Goal: Obtain resource: Download file/media

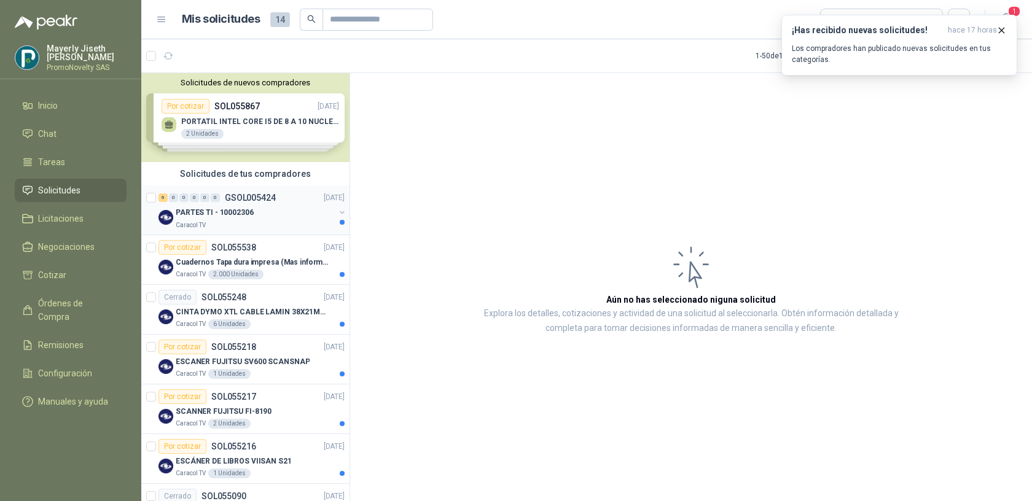
click at [241, 220] on div "Caracol TV" at bounding box center [255, 225] width 159 height 10
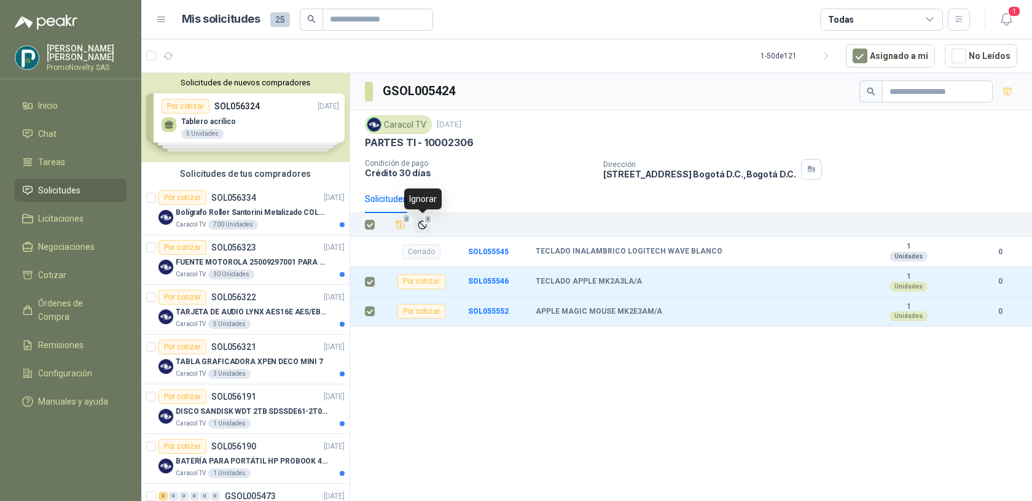
click at [419, 226] on icon "Ignorar" at bounding box center [422, 225] width 10 height 10
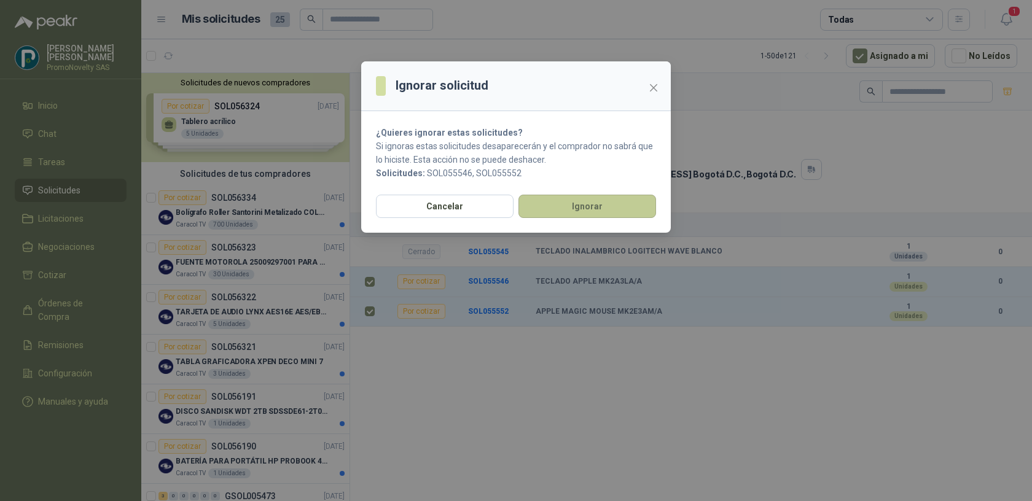
click at [560, 213] on button "Ignorar" at bounding box center [588, 206] width 138 height 23
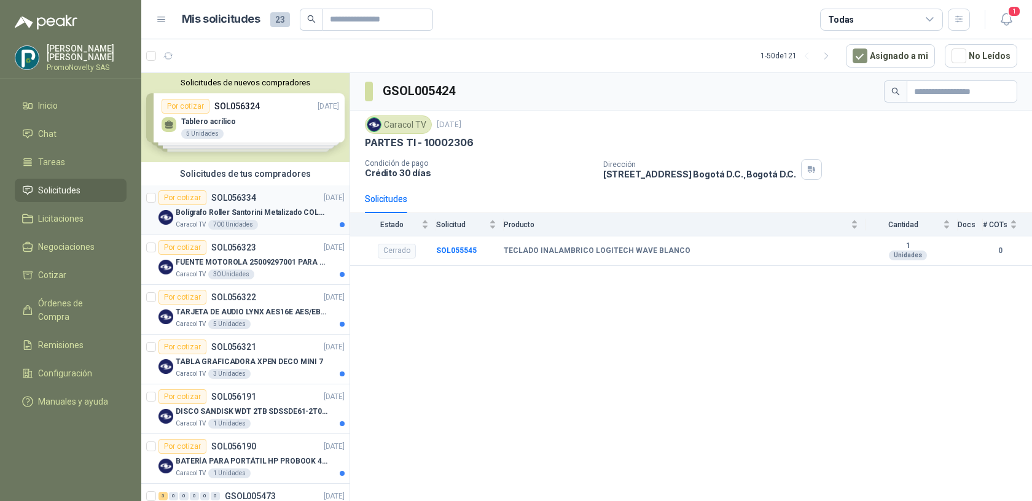
click at [269, 224] on div "Caracol TV 700 Unidades" at bounding box center [260, 225] width 169 height 10
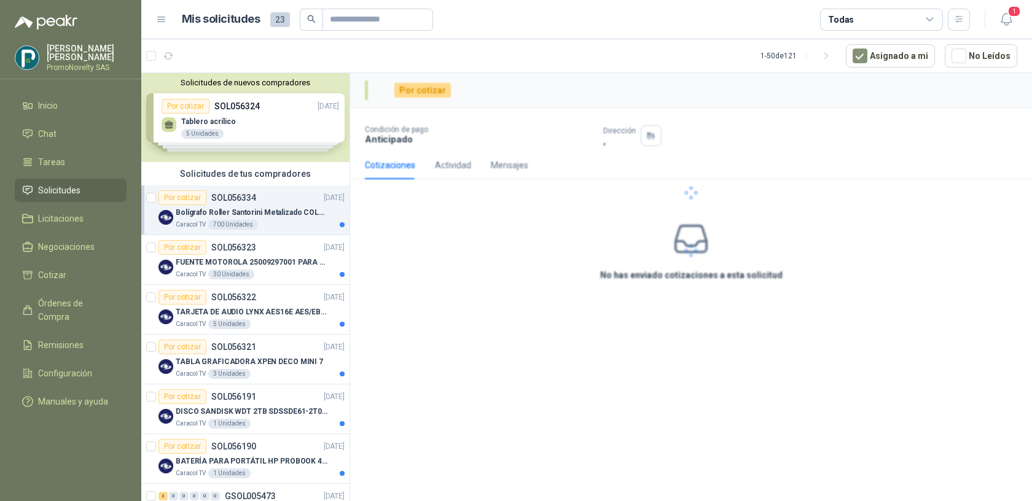
click at [270, 214] on p "Bolígrafo Roller Santorini Metalizado COLOR MORADO 1logo" at bounding box center [252, 213] width 153 height 12
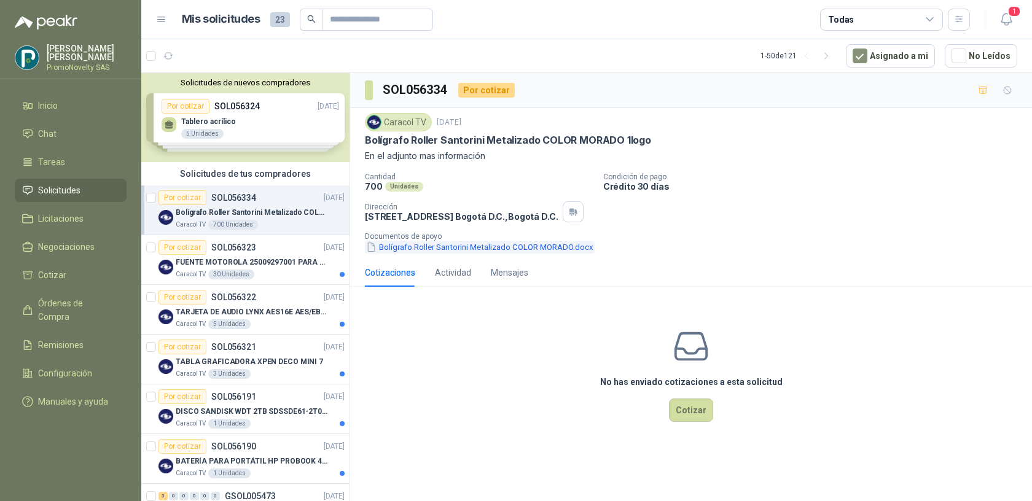
click at [444, 246] on button "Bolígrafo Roller Santorini Metalizado COLOR MORADO.docx" at bounding box center [480, 247] width 230 height 13
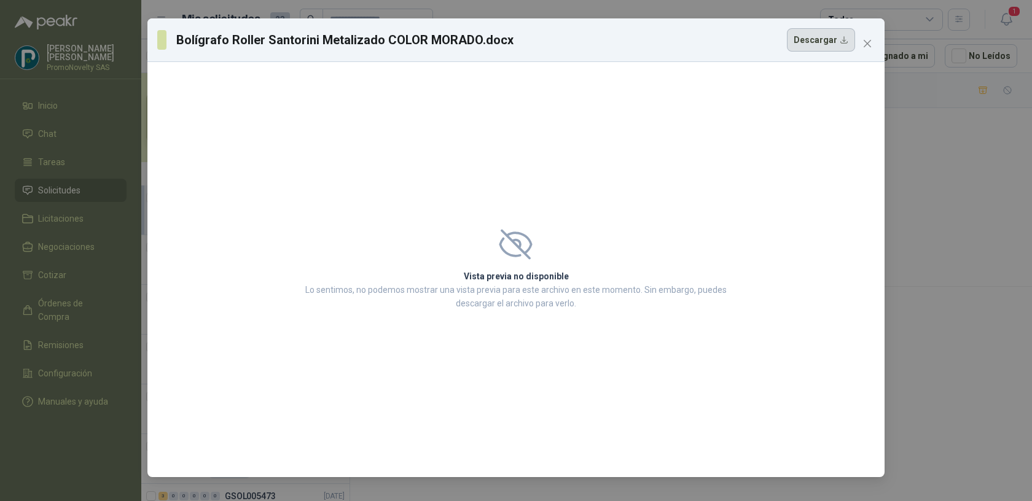
click at [809, 49] on button "Descargar" at bounding box center [821, 39] width 68 height 23
